Goal: Task Accomplishment & Management: Manage account settings

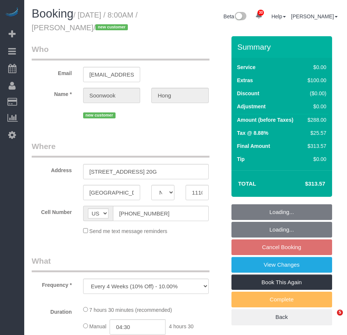
select select "NY"
select select "2"
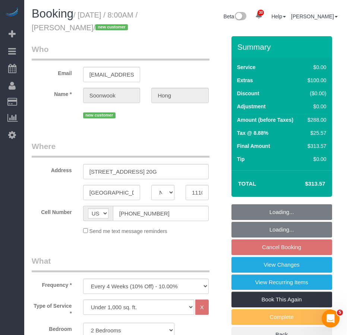
select select "spot1"
select select "number:56"
select select "number:78"
select select "number:15"
select select "number:5"
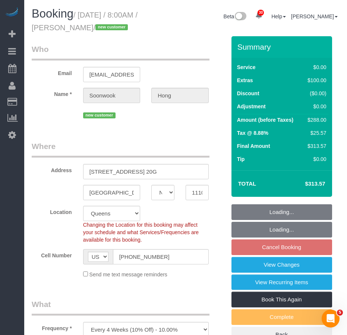
select select "string:stripe-pm_1SDAKD4VGloSiKo76JMoZ1sP"
select select "object:1416"
select select "2"
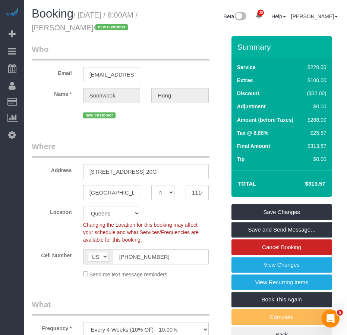
drag, startPoint x: 65, startPoint y: 27, endPoint x: 118, endPoint y: 29, distance: 52.6
click at [118, 29] on small "/ October 25, 2025 / 8:00AM / Soonwook Hong / new customer" at bounding box center [85, 21] width 106 height 21
copy small "[PERSON_NAME]"
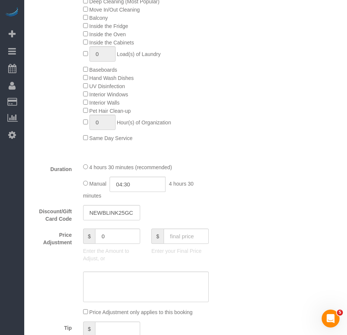
scroll to position [299, 0]
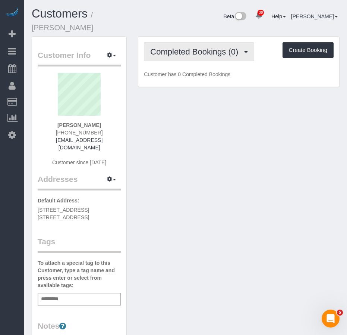
click at [189, 47] on span "Completed Bookings (0)" at bounding box center [196, 51] width 92 height 9
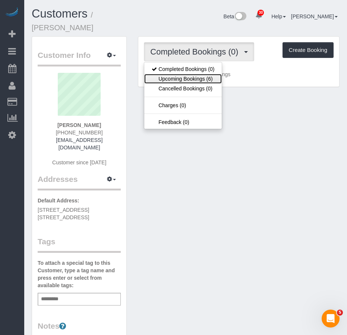
click at [178, 74] on link "Upcoming Bookings (6)" at bounding box center [183, 79] width 78 height 10
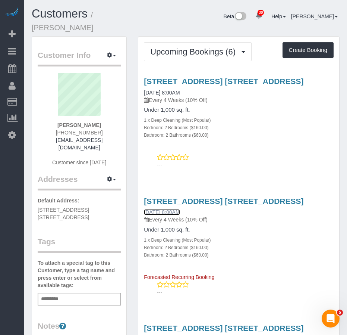
click at [177, 215] on link "[DATE] 8:00AM" at bounding box center [162, 212] width 36 height 6
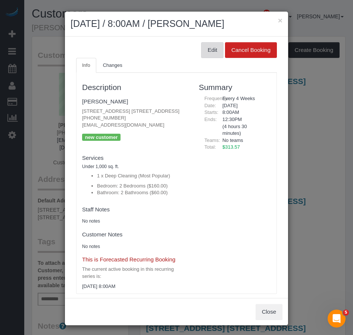
click at [203, 49] on button "Edit" at bounding box center [212, 50] width 22 height 16
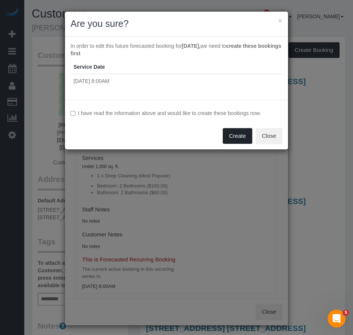
click at [235, 137] on button "Create" at bounding box center [237, 136] width 29 height 16
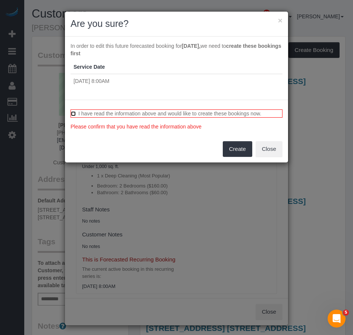
click at [76, 115] on label "I have read the information above and would like to create these bookings now." at bounding box center [177, 113] width 212 height 8
drag, startPoint x: 236, startPoint y: 149, endPoint x: 227, endPoint y: 153, distance: 8.9
click at [234, 150] on button "Create" at bounding box center [237, 149] width 29 height 16
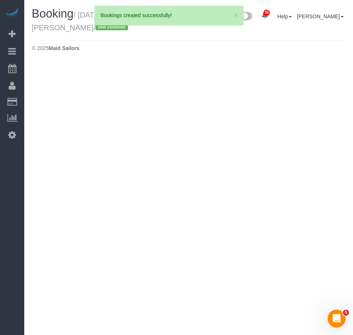
select select "NY"
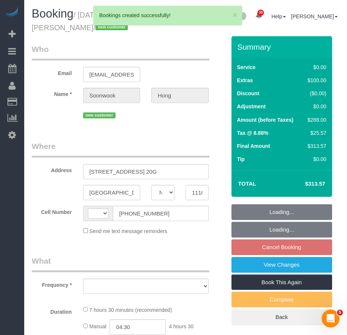
select select "object:1258"
select select "number:56"
select select "number:78"
select select "number:15"
select select "number:5"
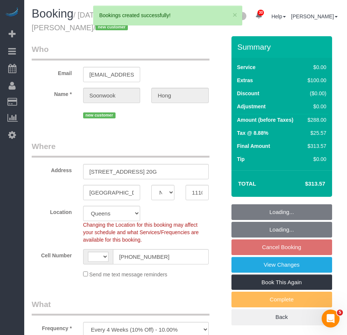
select select "string:[GEOGRAPHIC_DATA]"
select select "spot1"
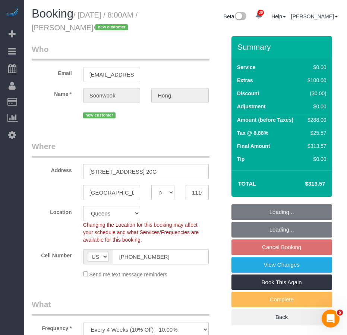
select select "string:stripe-pm_1SDAKD4VGloSiKo76JMoZ1sP"
select select "2"
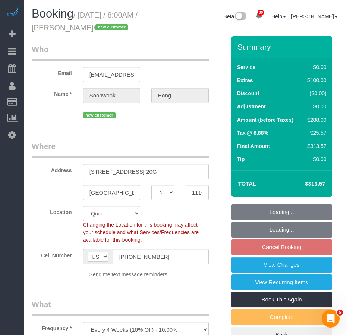
select select "object:2110"
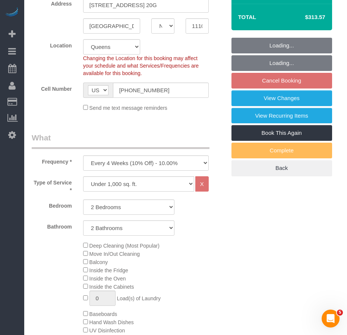
scroll to position [261, 0]
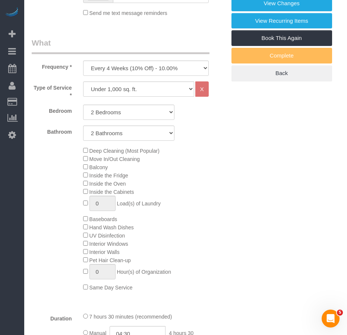
select select "2"
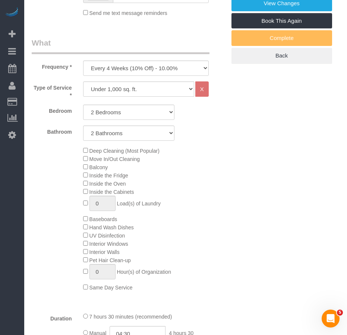
click at [226, 242] on div "Deep Cleaning (Most Popular) Move In/Out Cleaning Balcony Inside the Fridge Ins…" at bounding box center [155, 218] width 154 height 145
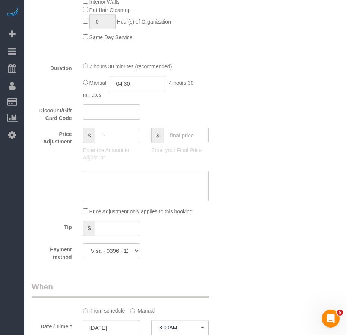
scroll to position [523, 0]
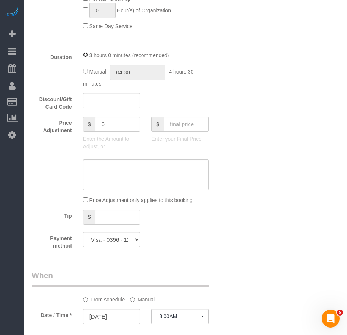
select select "spot56"
click at [225, 270] on div "Who Email [EMAIL_ADDRESS][DOMAIN_NAME] Name * Soonwook Hong new customer Where …" at bounding box center [129, 169] width 206 height 1311
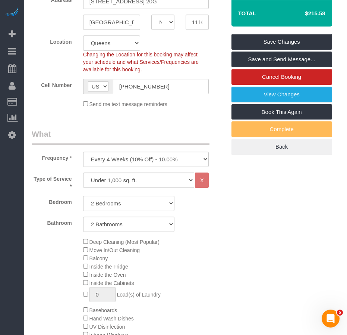
scroll to position [21, 0]
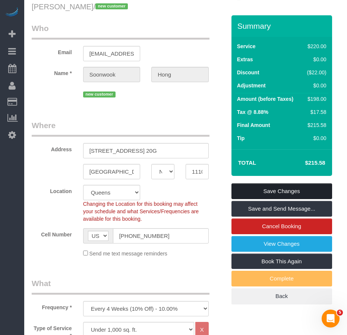
click at [268, 199] on link "Save Changes" at bounding box center [282, 191] width 101 height 16
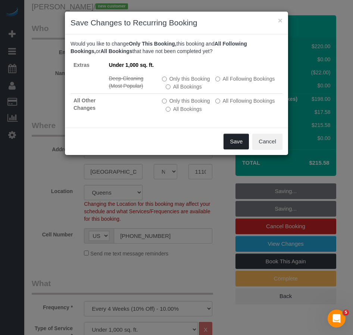
click at [232, 144] on button "Save" at bounding box center [236, 142] width 25 height 16
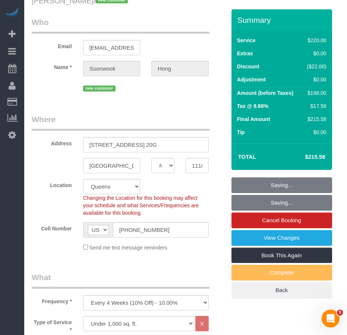
scroll to position [0, 0]
